Goal: Task Accomplishment & Management: Use online tool/utility

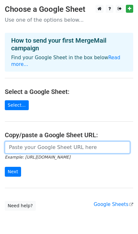
click at [44, 144] on input "url" at bounding box center [67, 147] width 125 height 12
paste input "https://docs.google.com/spreadsheets/d/12wKG17Ji5dsyp_ssEq-2OQ9EgpJeTlghJ5UT0BP…"
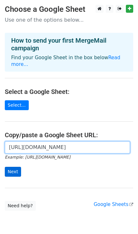
type input "https://docs.google.com/spreadsheets/d/12wKG17Ji5dsyp_ssEq-2OQ9EgpJeTlghJ5UT0BP…"
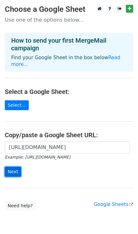
click at [16, 167] on input "Next" at bounding box center [13, 172] width 16 height 10
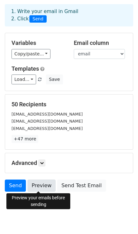
scroll to position [38, 0]
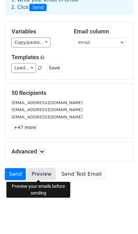
click at [45, 175] on link "Preview" at bounding box center [41, 174] width 28 height 12
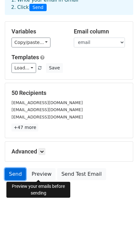
click at [14, 175] on link "Send" at bounding box center [15, 174] width 21 height 12
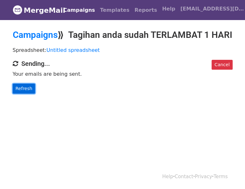
click at [25, 94] on link "Refresh" at bounding box center [24, 89] width 23 height 10
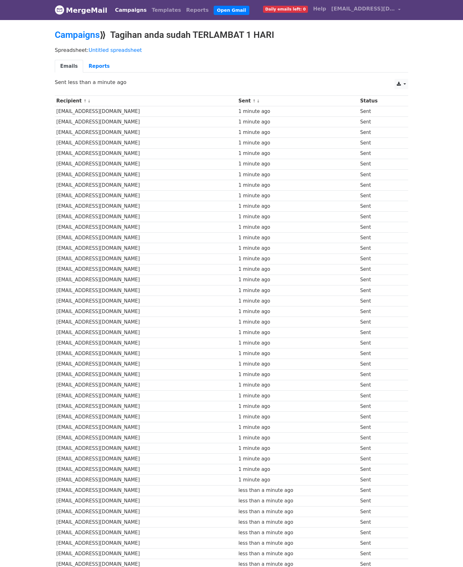
click at [244, 47] on p "Spreadsheet: Untitled spreadsheet" at bounding box center [231, 50] width 353 height 7
click at [244, 25] on body "MergeMail Campaigns Templates Reports Open Gmail Daily emails left: 0 Help [EMA…" at bounding box center [231, 331] width 463 height 663
